Goal: Information Seeking & Learning: Learn about a topic

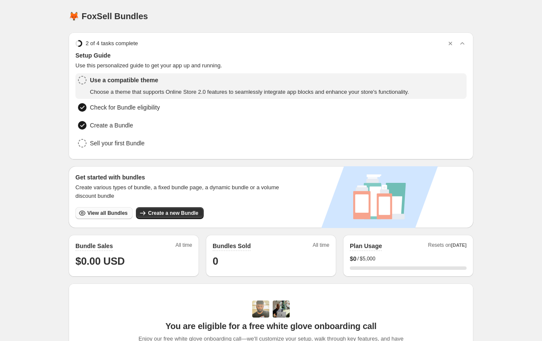
click at [115, 210] on span "View all Bundles" at bounding box center [107, 213] width 40 height 7
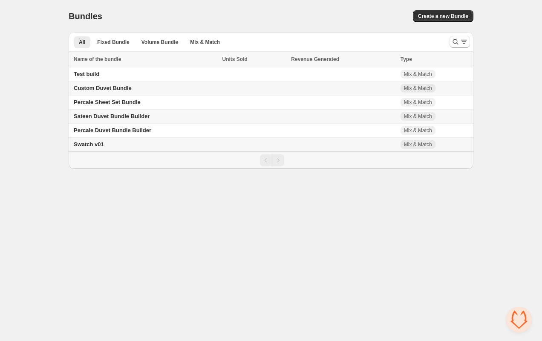
click at [124, 117] on span "Sateen Duvet Bundle Builder" at bounding box center [112, 116] width 76 height 6
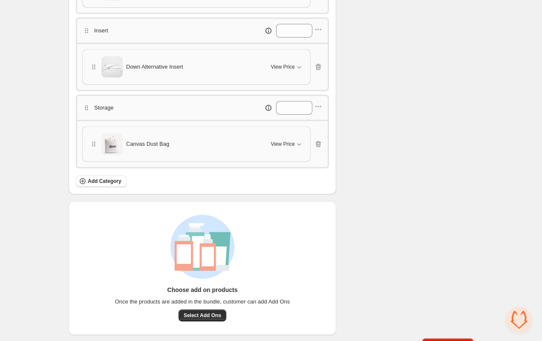
scroll to position [309, 0]
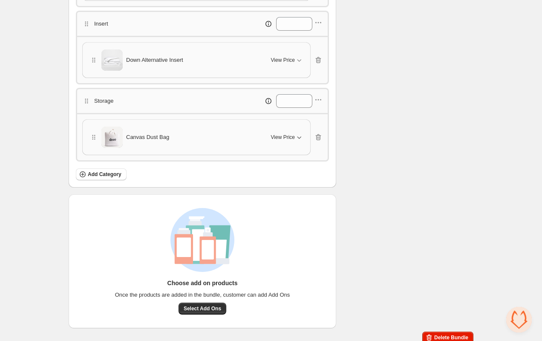
click at [283, 134] on span "View Price" at bounding box center [283, 137] width 24 height 7
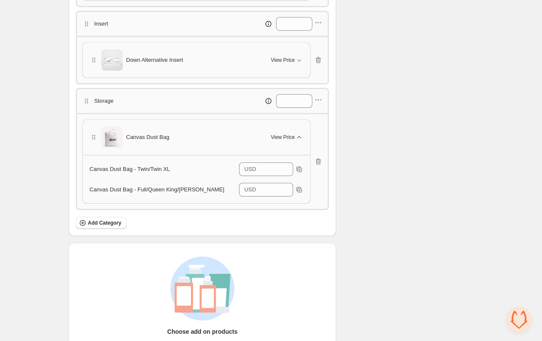
click at [283, 134] on span "View Price" at bounding box center [283, 137] width 24 height 7
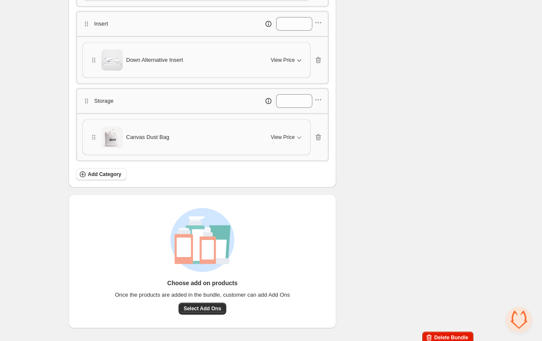
click at [278, 58] on span "View Price" at bounding box center [283, 60] width 24 height 7
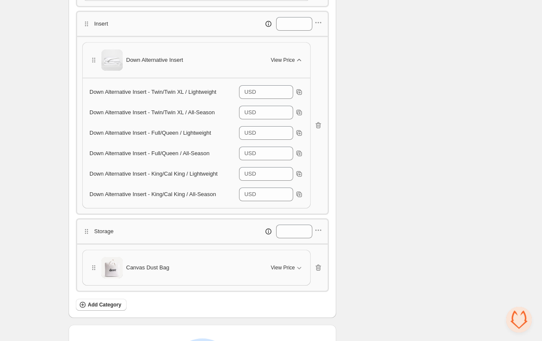
click at [278, 58] on span "View Price" at bounding box center [283, 60] width 24 height 7
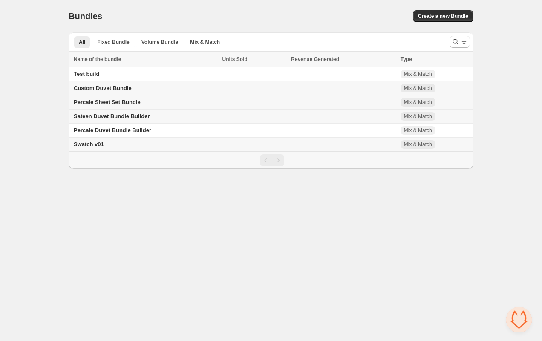
click at [96, 104] on span "Percale Sheet Set Bundle" at bounding box center [107, 102] width 67 height 6
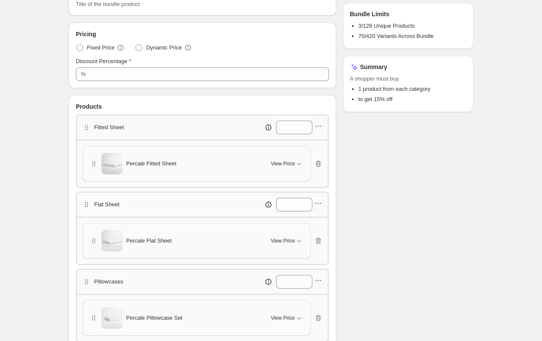
scroll to position [133, 0]
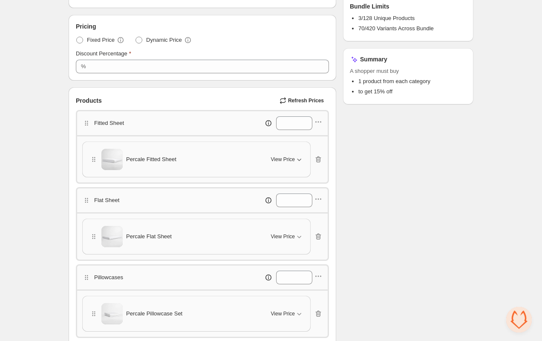
click at [279, 157] on span "View Price" at bounding box center [283, 159] width 24 height 7
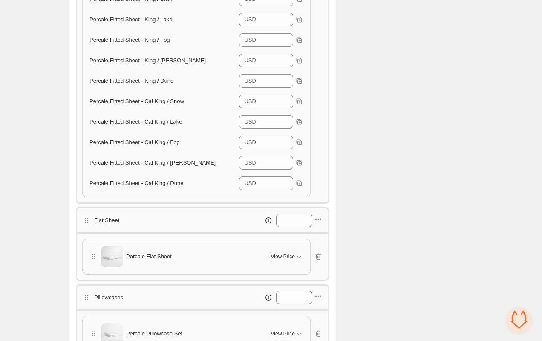
scroll to position [735, 0]
click at [293, 252] on span "View Price" at bounding box center [283, 255] width 24 height 7
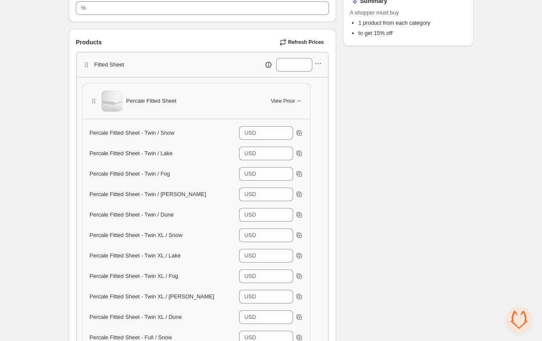
scroll to position [215, 0]
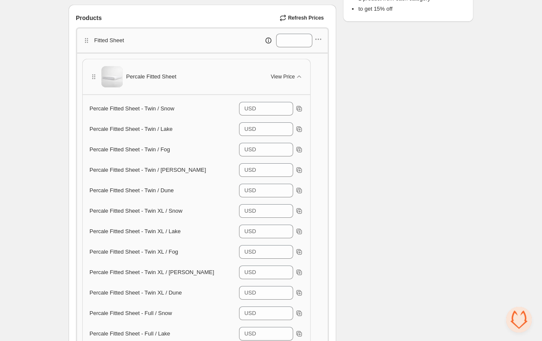
click at [147, 107] on span "Percale Fitted Sheet - Twin / Snow" at bounding box center [132, 108] width 85 height 6
click at [147, 75] on span "Percale Fitted Sheet" at bounding box center [151, 76] width 50 height 9
click at [302, 75] on icon "button" at bounding box center [299, 76] width 9 height 9
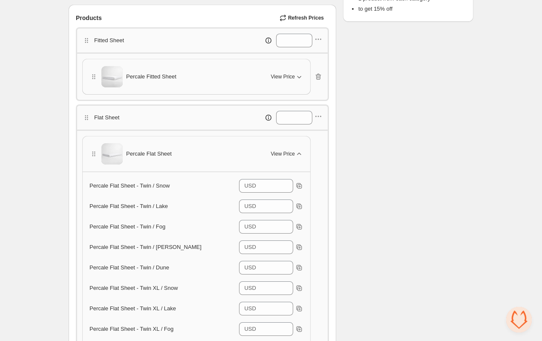
click at [292, 153] on span "View Price" at bounding box center [283, 154] width 24 height 7
